Goal: Information Seeking & Learning: Find specific fact

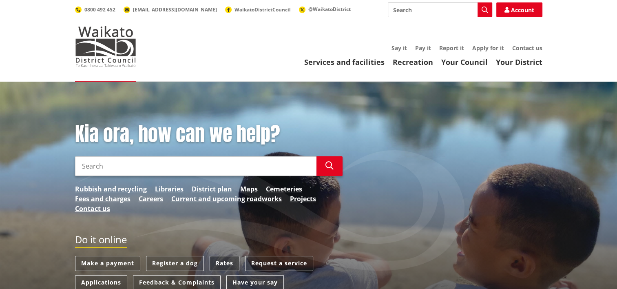
click at [224, 263] on link "Rates" at bounding box center [225, 263] width 30 height 15
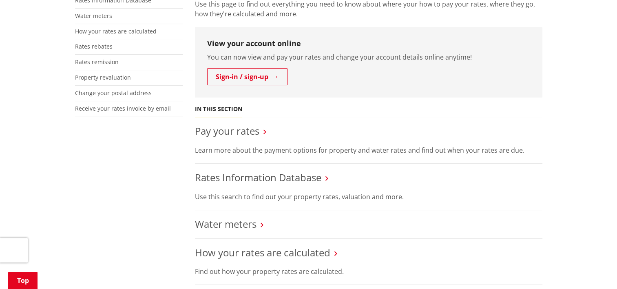
scroll to position [206, 0]
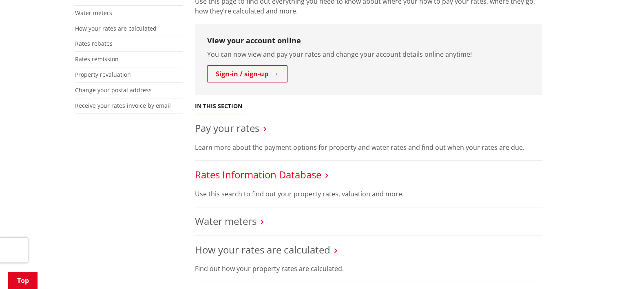
click at [292, 175] on link "Rates Information Database" at bounding box center [258, 174] width 126 height 13
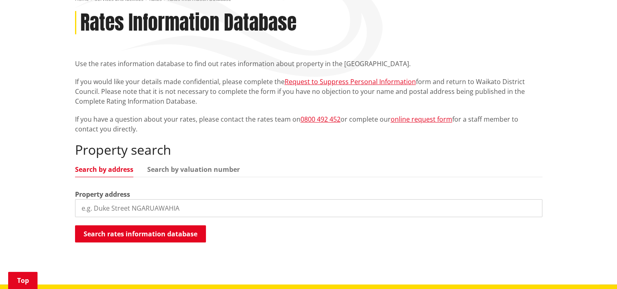
scroll to position [126, 0]
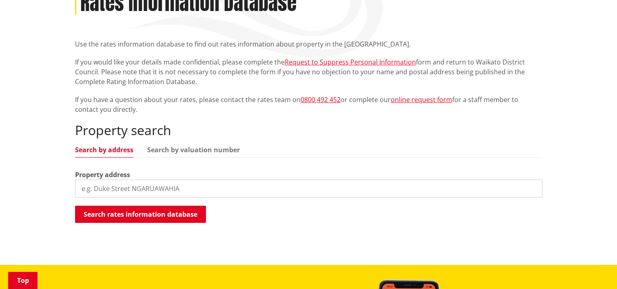
click at [104, 191] on input "search" at bounding box center [308, 188] width 467 height 18
type input "[STREET_ADDRESS]"
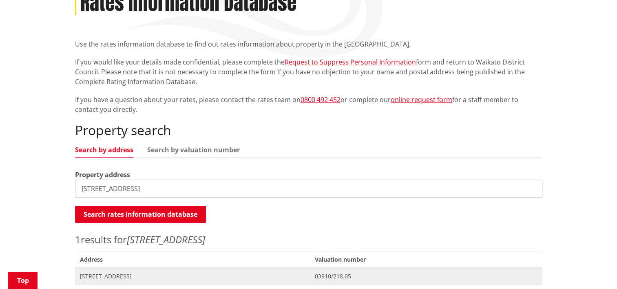
click at [105, 276] on span "[STREET_ADDRESS]" at bounding box center [192, 276] width 225 height 8
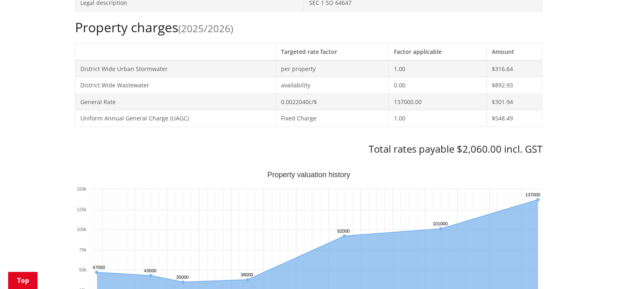
scroll to position [348, 0]
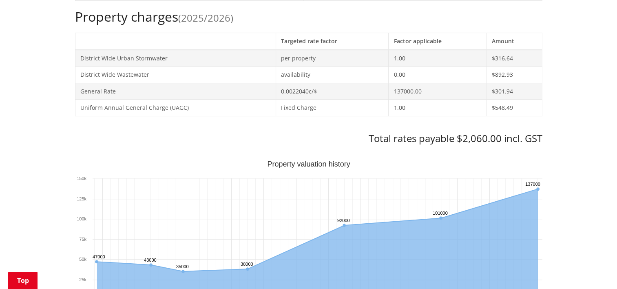
click at [614, 86] on div "Home Services and facilities Rates Rates Information Database Rates Information…" at bounding box center [308, 272] width 617 height 1076
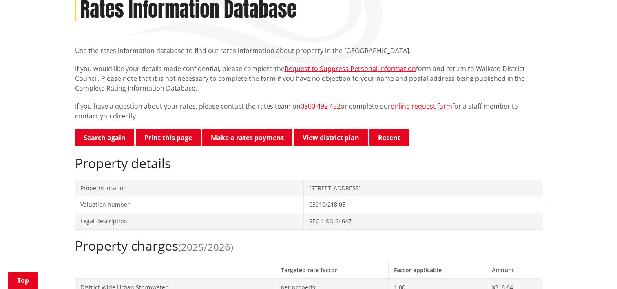
scroll to position [145, 0]
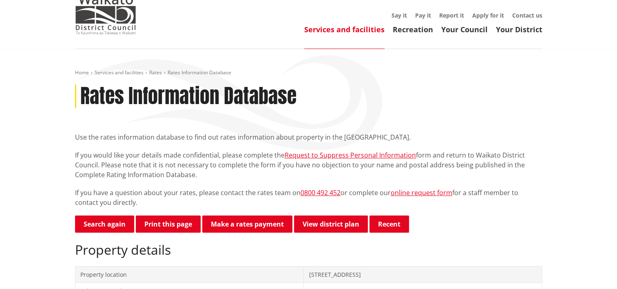
scroll to position [0, 0]
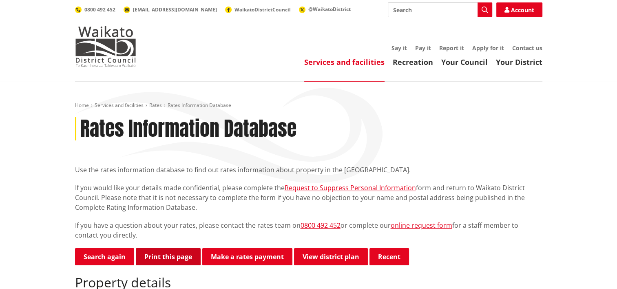
click at [165, 261] on button "Print this page" at bounding box center [168, 256] width 65 height 17
